Goal: Navigation & Orientation: Find specific page/section

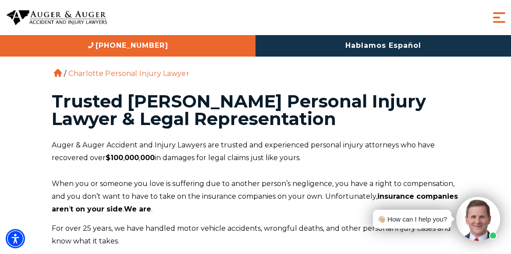
click at [500, 13] on span "Menu" at bounding box center [500, 18] width 18 height 18
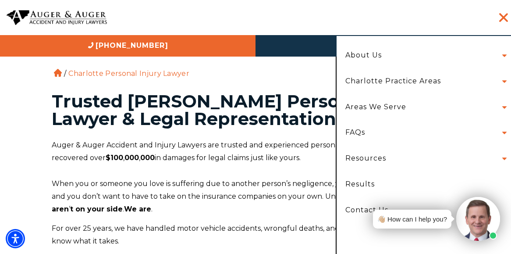
click at [419, 81] on link "Charlotte Practice Areas" at bounding box center [393, 81] width 109 height 26
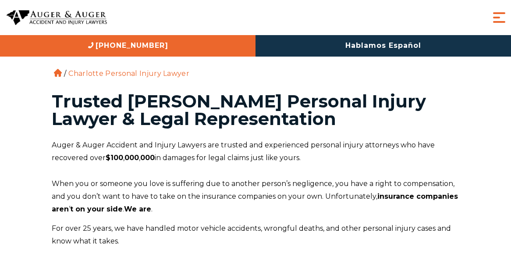
click at [493, 25] on span "Menu" at bounding box center [500, 18] width 18 height 18
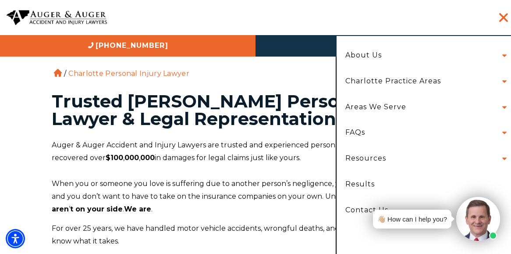
click at [496, 82] on li "Charlotte Practice Areas Car Accident Truck Accident Motorcycle Accident Bicycl…" at bounding box center [424, 81] width 170 height 26
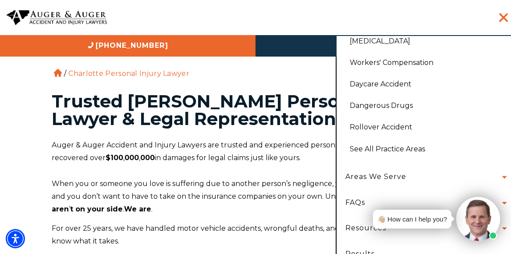
scroll to position [196, 0]
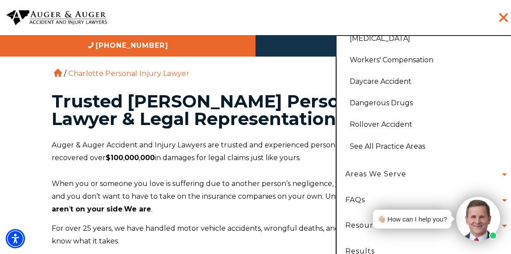
click at [374, 146] on link "See All Practice Areas" at bounding box center [426, 146] width 166 height 21
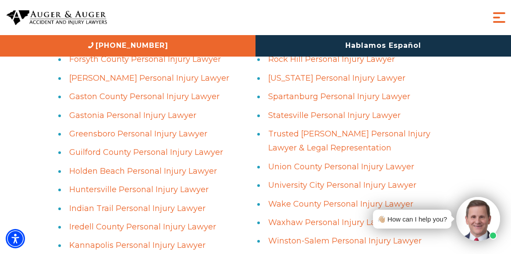
scroll to position [800, 0]
